Goal: Find specific page/section: Find specific page/section

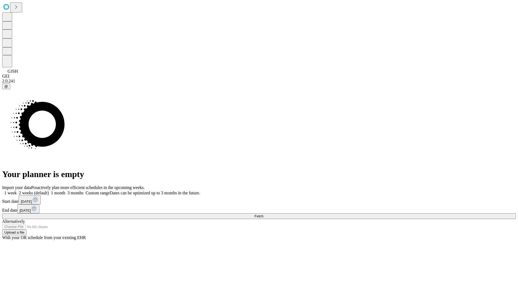
click at [263, 214] on span "Fetch" at bounding box center [259, 216] width 9 height 4
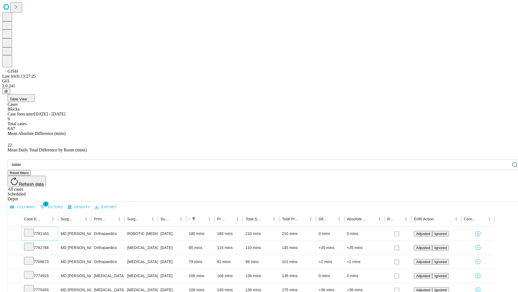
click at [32, 229] on icon at bounding box center [28, 231] width 5 height 5
